Goal: Browse casually

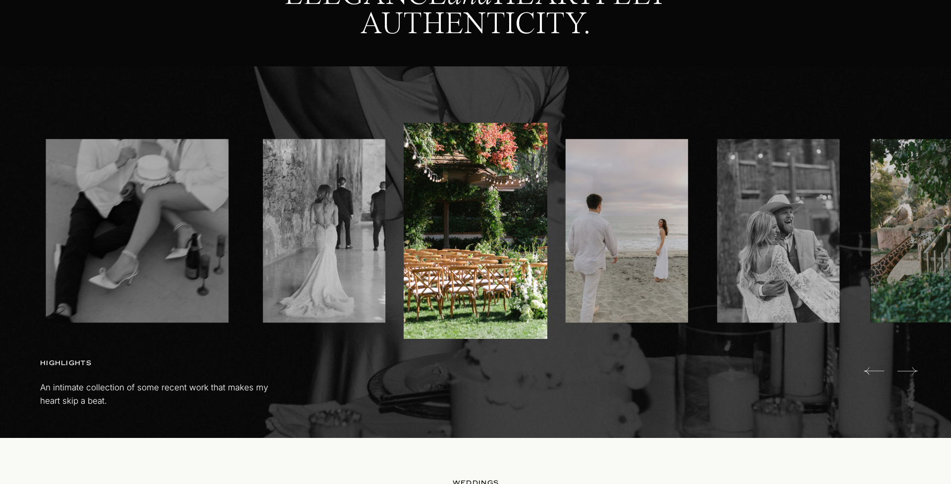
scroll to position [549, 0]
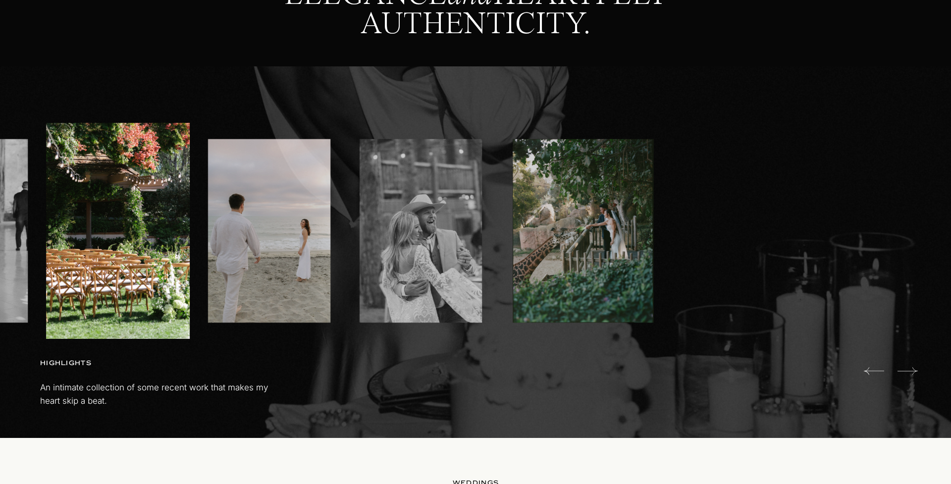
click at [370, 192] on img at bounding box center [421, 231] width 122 height 184
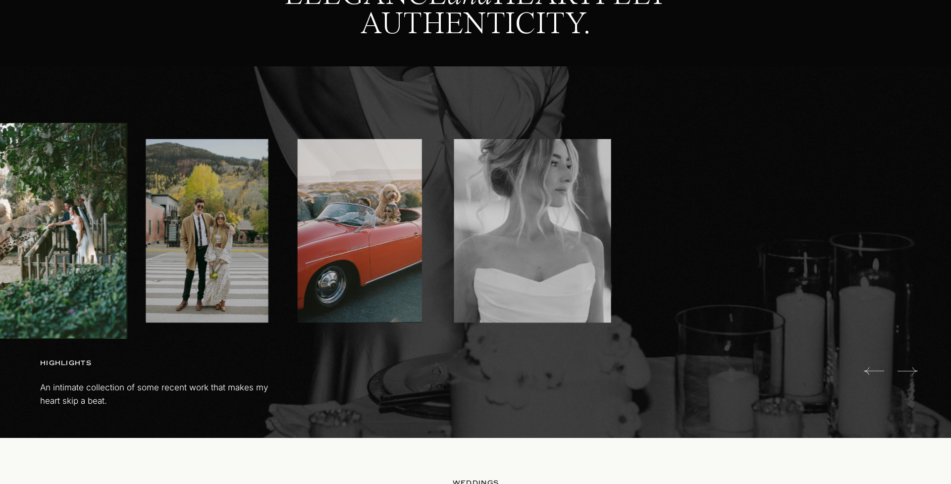
click at [379, 187] on img at bounding box center [360, 231] width 124 height 184
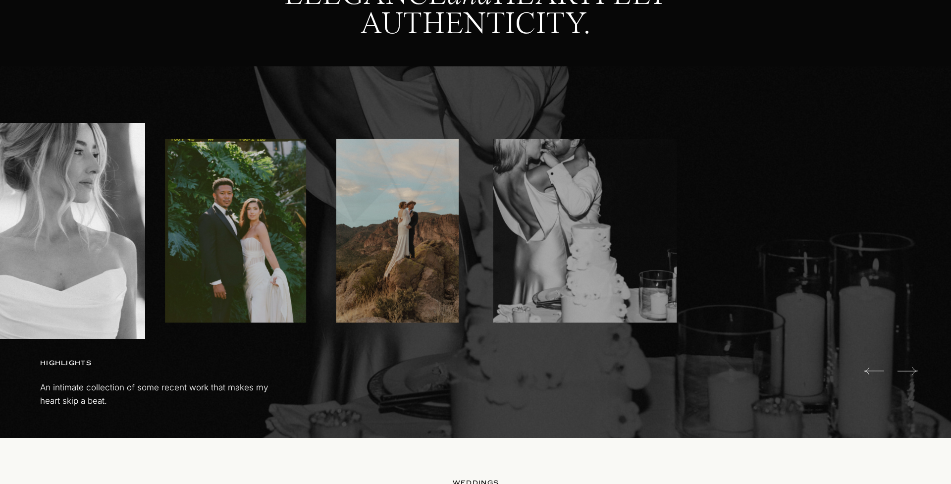
click at [394, 200] on img at bounding box center [397, 231] width 122 height 184
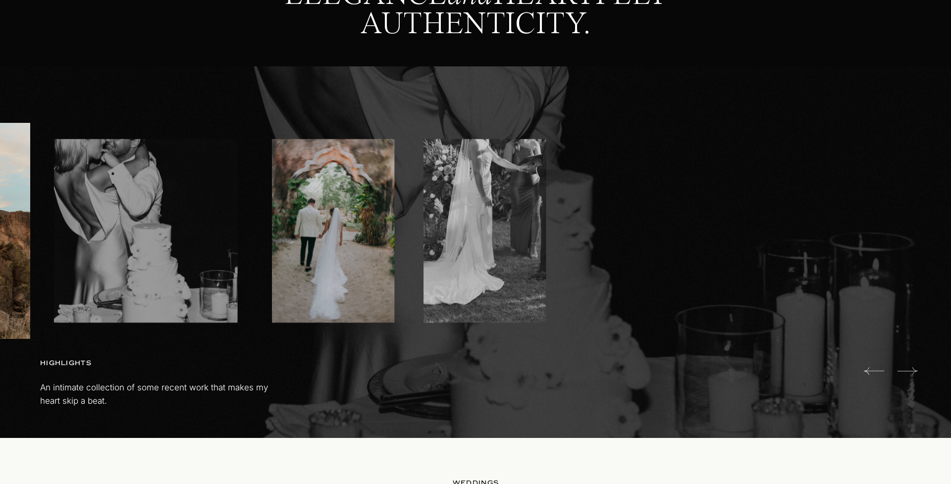
click at [272, 188] on img at bounding box center [333, 231] width 122 height 184
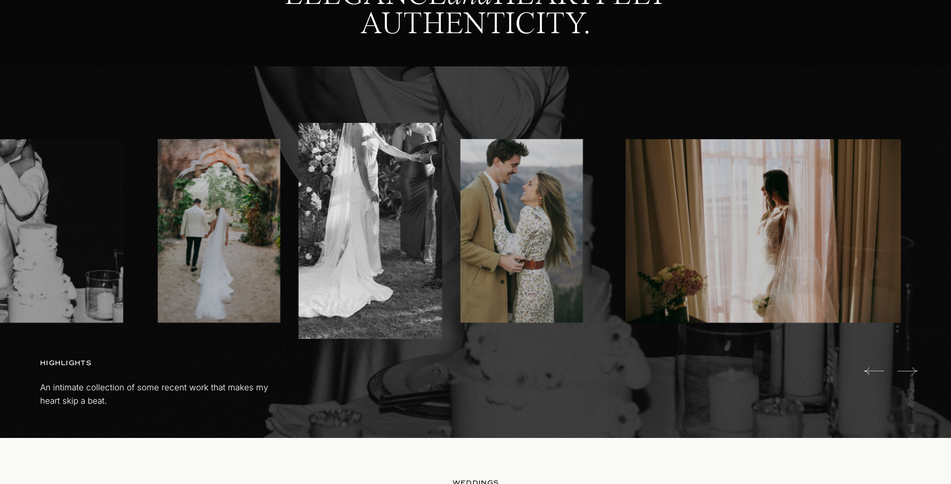
click at [461, 198] on img at bounding box center [522, 231] width 122 height 184
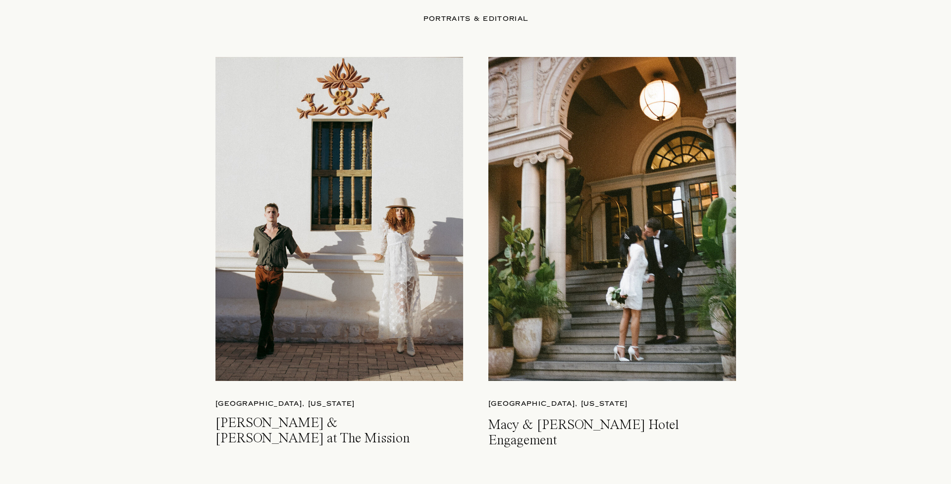
scroll to position [2315, 0]
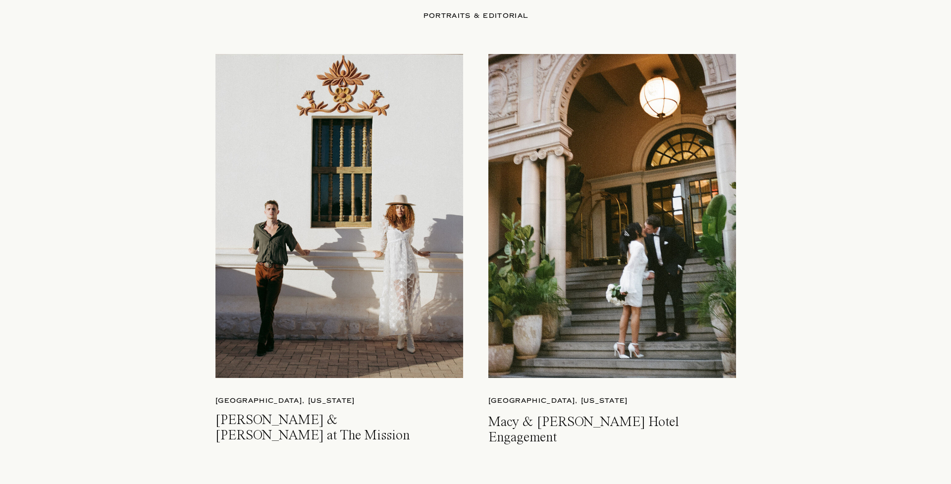
click at [250, 252] on div at bounding box center [339, 216] width 248 height 324
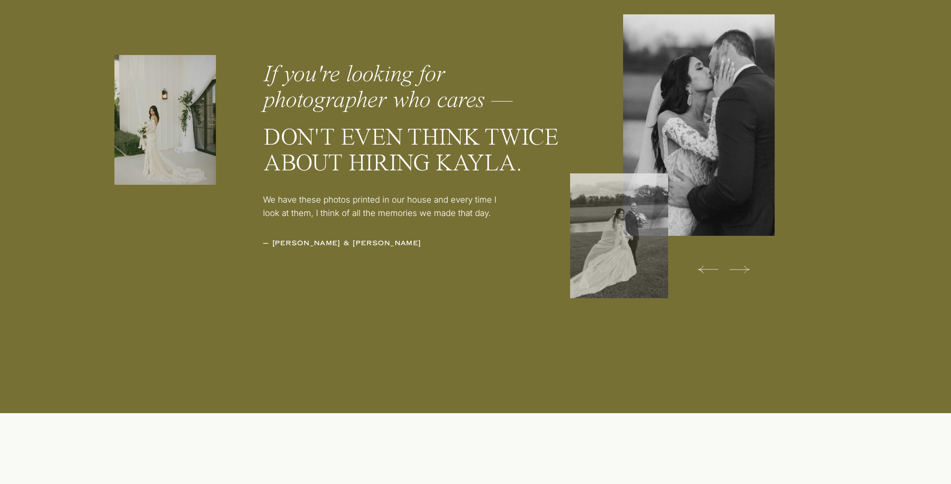
scroll to position [3179, 0]
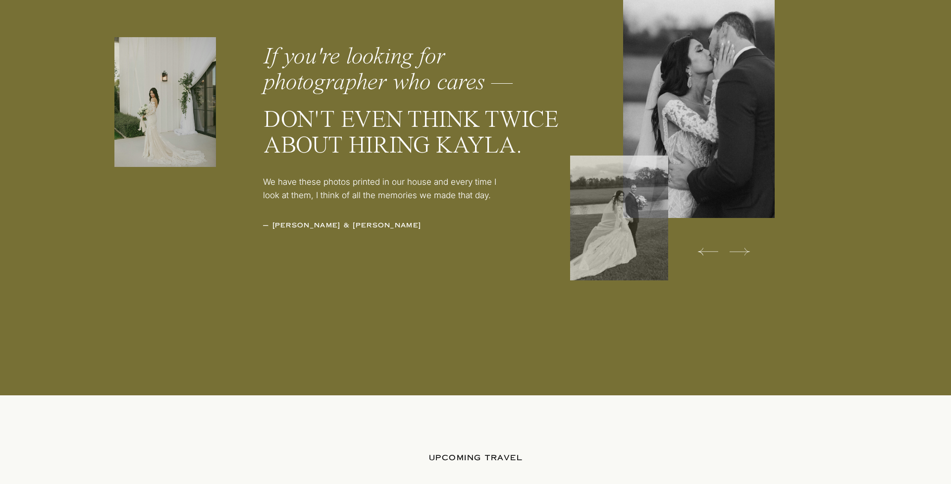
click at [659, 197] on div at bounding box center [619, 218] width 98 height 125
click at [745, 252] on icon at bounding box center [740, 252] width 20 height 20
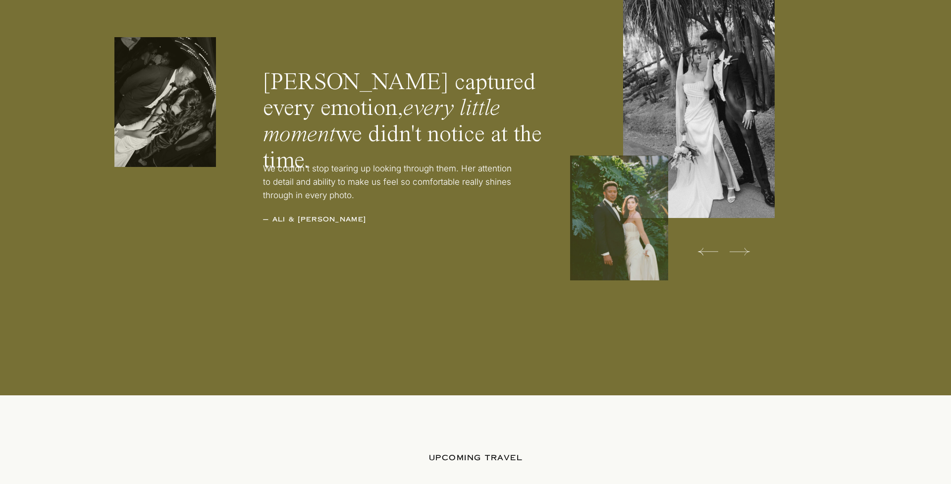
click at [745, 252] on icon at bounding box center [740, 252] width 20 height 20
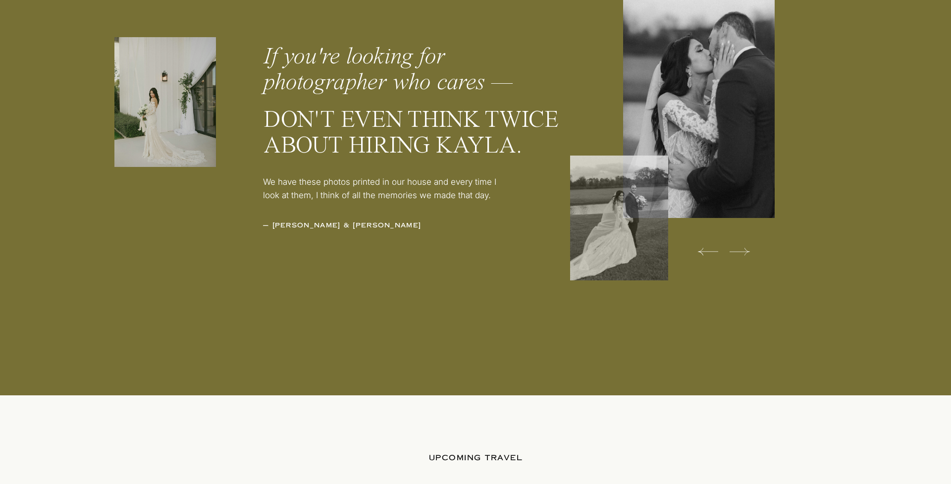
click at [745, 252] on icon at bounding box center [740, 252] width 20 height 20
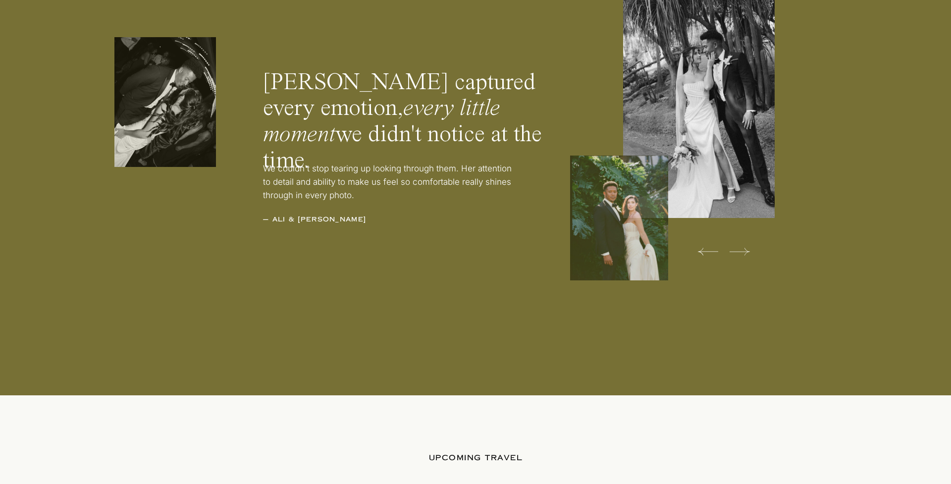
click at [745, 252] on icon at bounding box center [740, 252] width 20 height 20
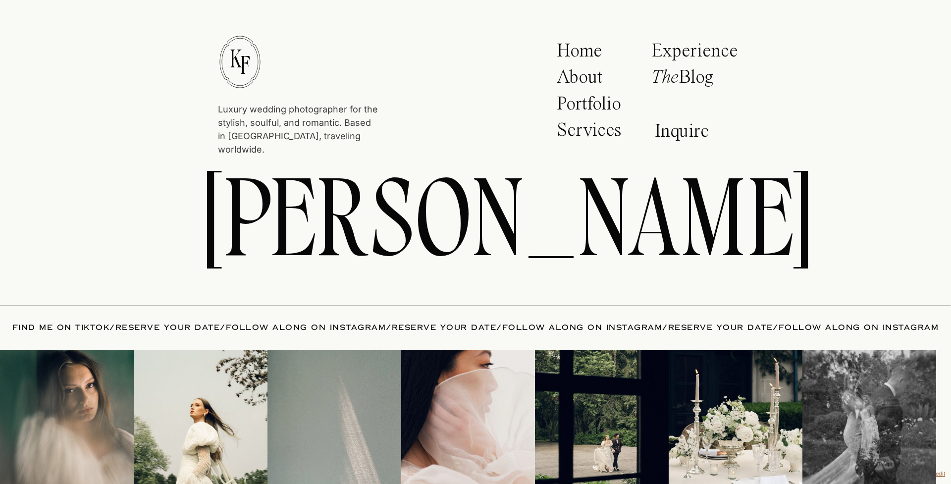
scroll to position [4457, 0]
click at [759, 409] on img at bounding box center [736, 417] width 134 height 134
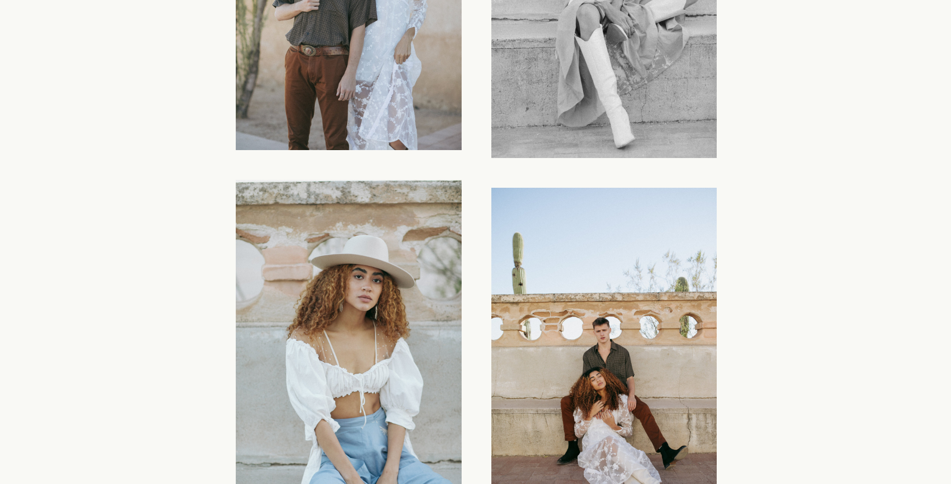
scroll to position [2061, 0]
